Goal: Transaction & Acquisition: Purchase product/service

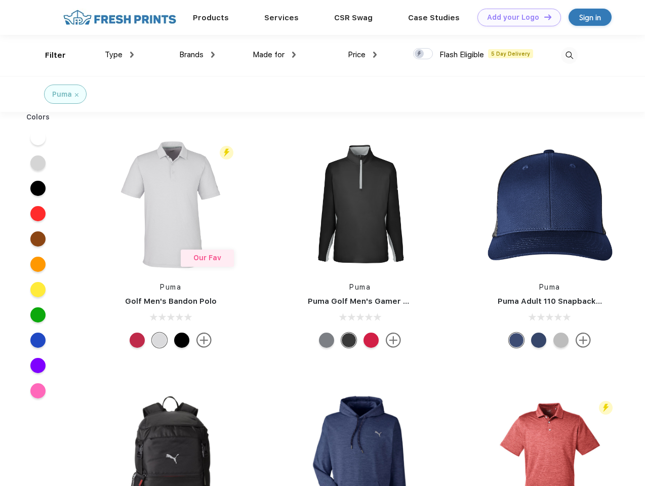
click at [515, 17] on link "Add your Logo Design Tool" at bounding box center [518, 18] width 83 height 18
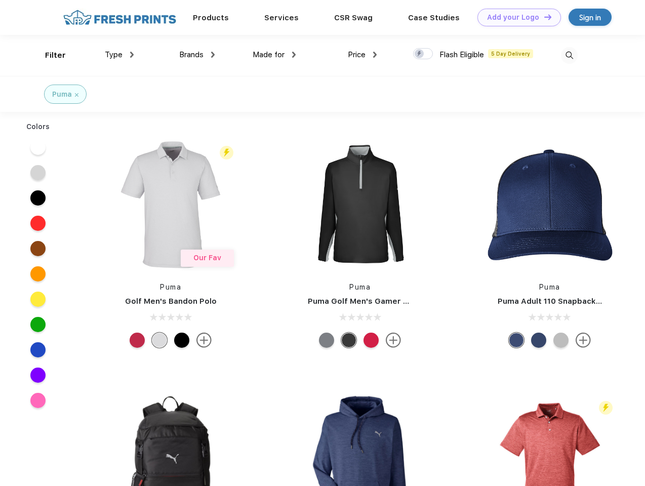
click at [0, 0] on div "Design Tool" at bounding box center [0, 0] width 0 height 0
click at [543, 17] on link "Add your Logo Design Tool" at bounding box center [518, 18] width 83 height 18
click at [49, 55] on div "Filter" at bounding box center [55, 56] width 21 height 12
click at [119, 55] on span "Type" at bounding box center [114, 54] width 18 height 9
click at [197, 55] on span "Brands" at bounding box center [191, 54] width 24 height 9
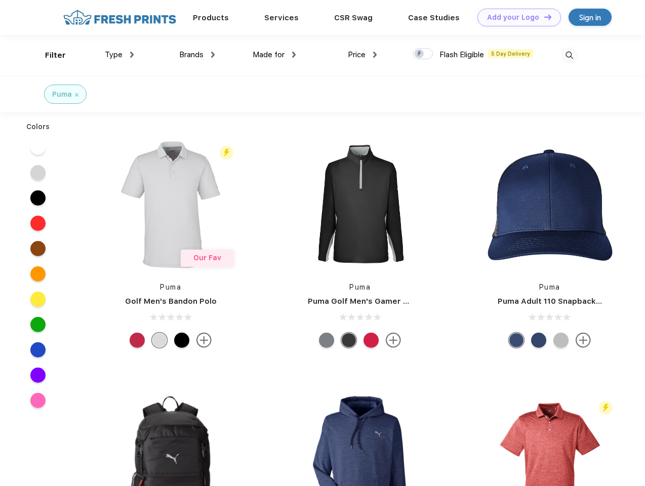
click at [274, 55] on span "Made for" at bounding box center [268, 54] width 32 height 9
click at [362, 55] on span "Price" at bounding box center [357, 54] width 18 height 9
click at [423, 54] on div at bounding box center [423, 53] width 20 height 11
click at [419, 54] on input "checkbox" at bounding box center [416, 51] width 7 height 7
click at [569, 55] on img at bounding box center [569, 55] width 17 height 17
